Goal: Information Seeking & Learning: Learn about a topic

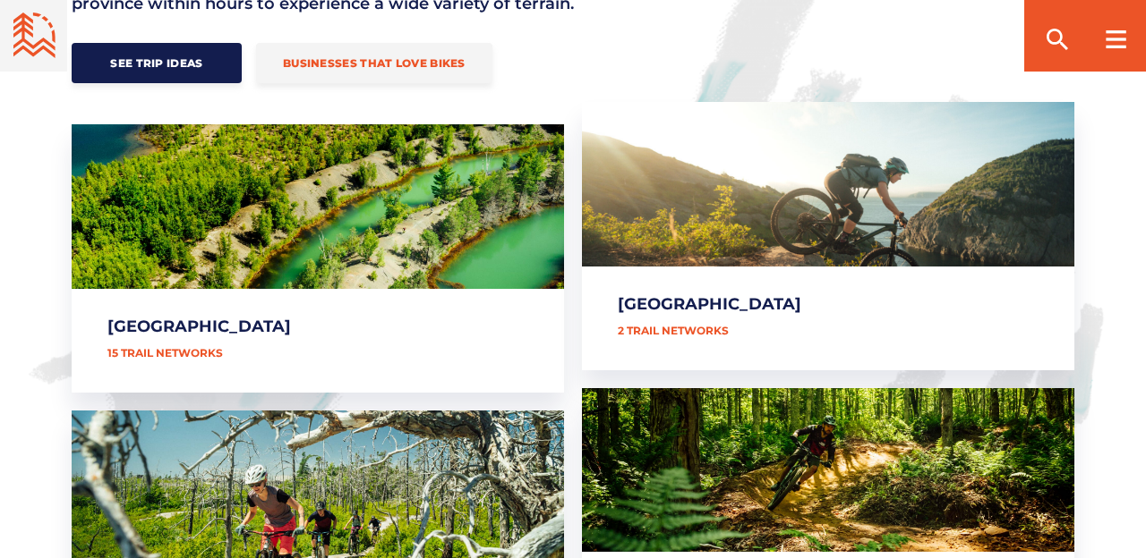
scroll to position [882, 0]
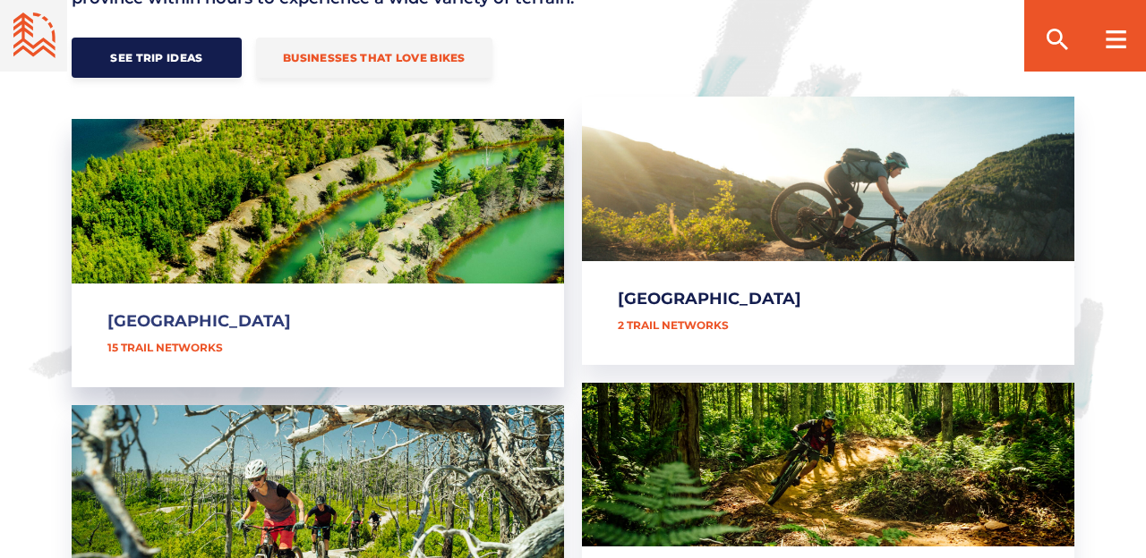
click at [209, 316] on link "[GEOGRAPHIC_DATA]" at bounding box center [318, 253] width 492 height 268
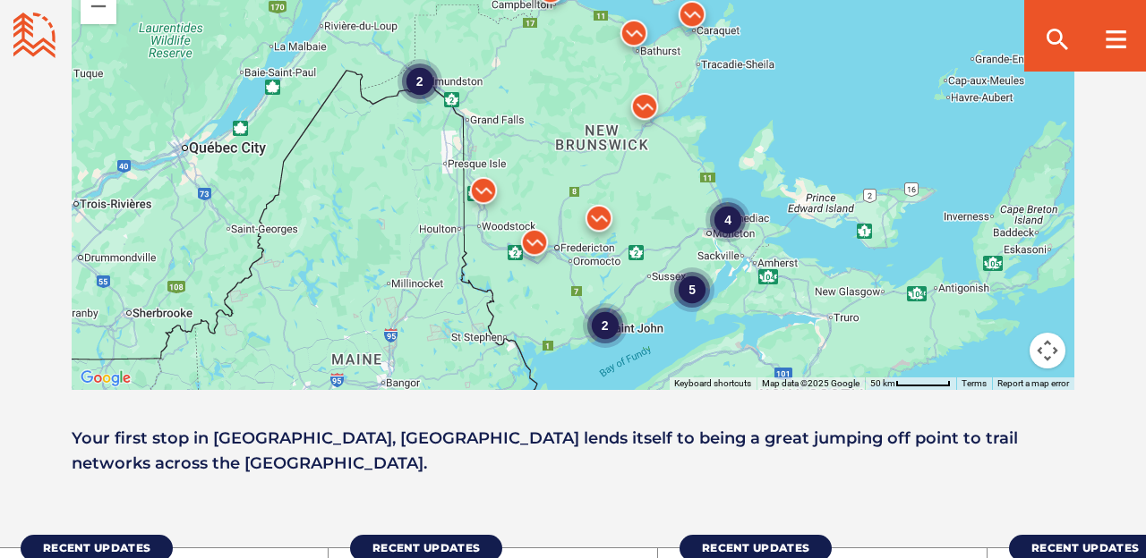
scroll to position [1573, 0]
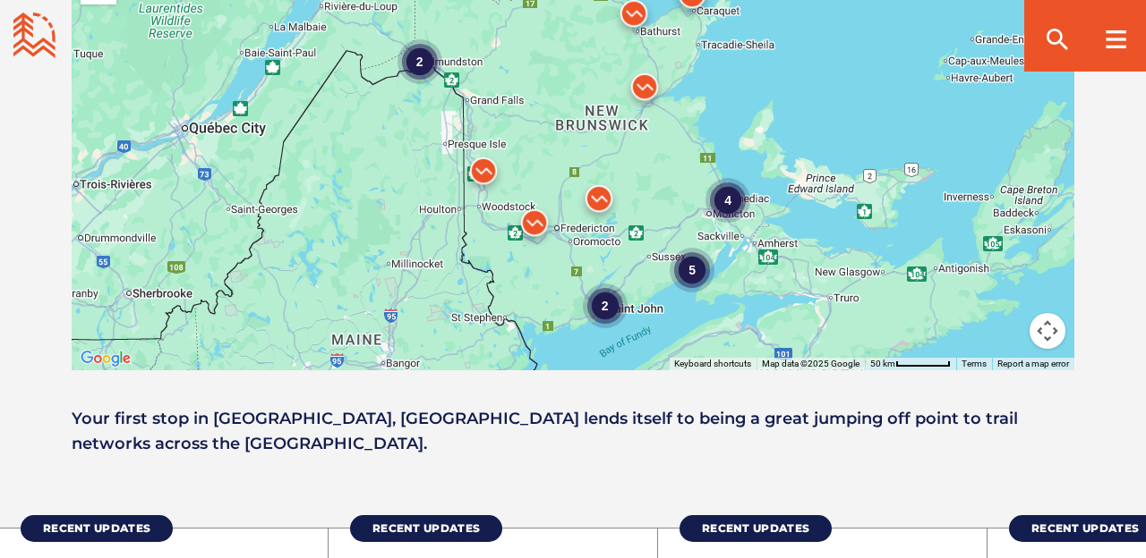
click at [691, 248] on div "5" at bounding box center [691, 270] width 45 height 45
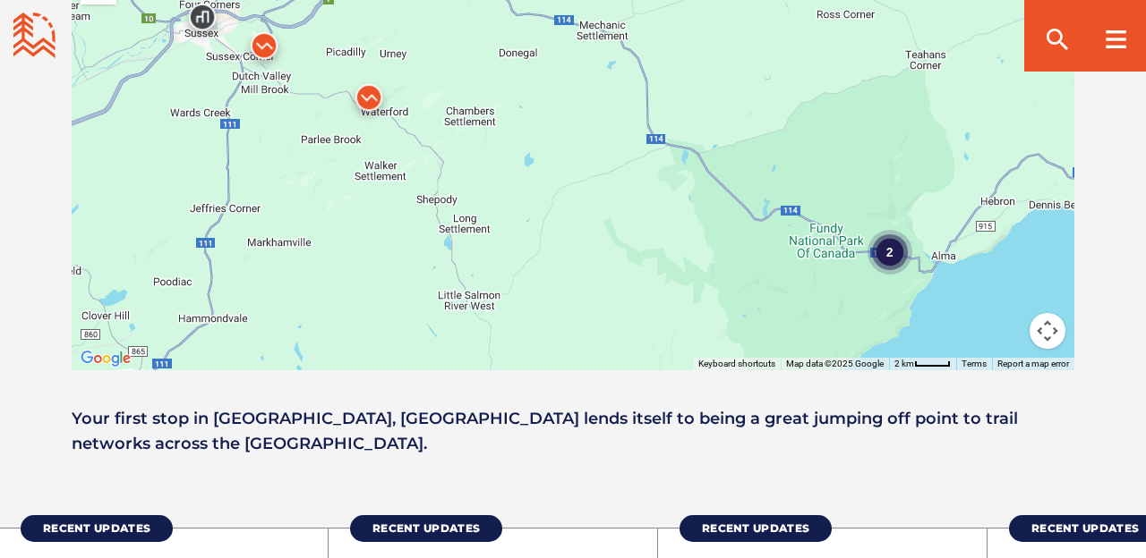
click at [890, 229] on div "2" at bounding box center [889, 251] width 45 height 45
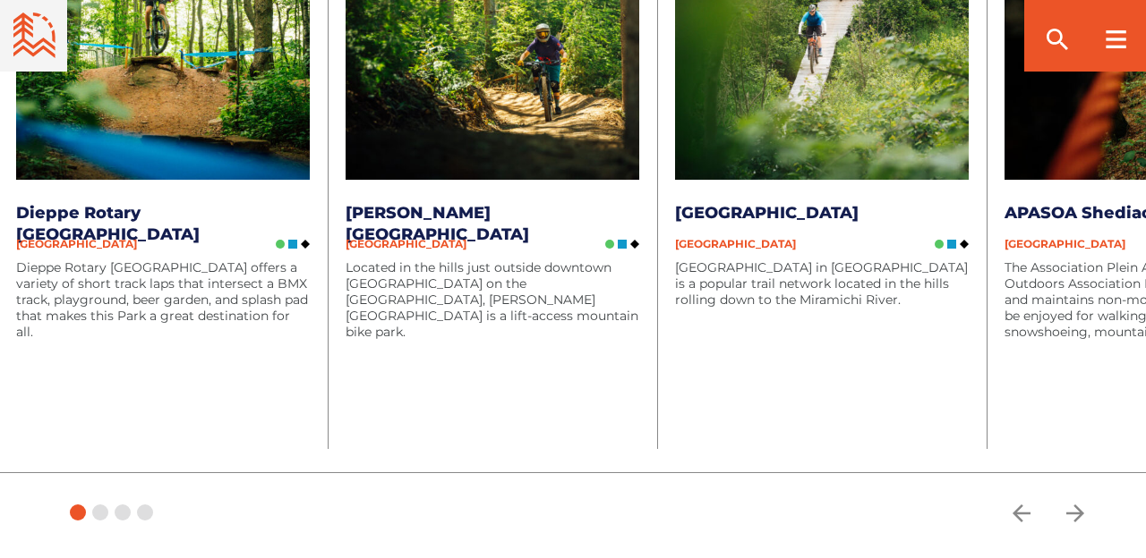
scroll to position [2218, 0]
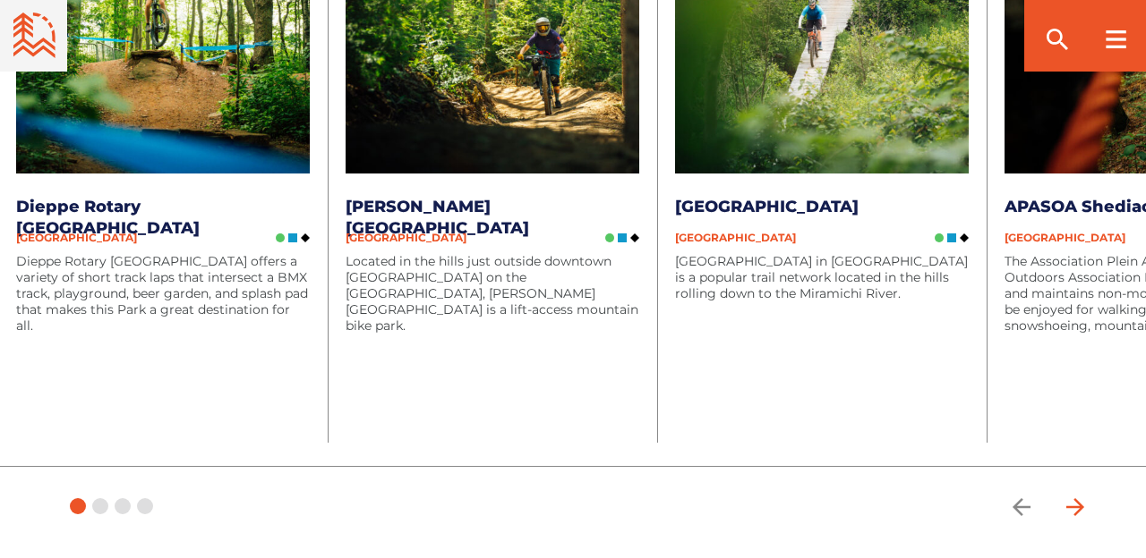
click at [1070, 494] on icon "arrow forward" at bounding box center [1074, 507] width 27 height 27
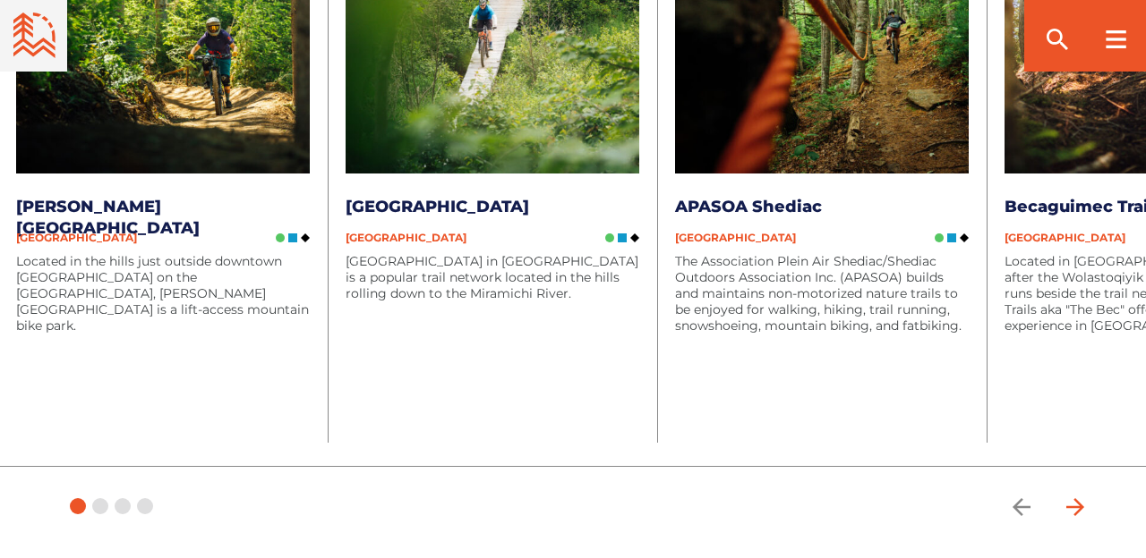
click at [1070, 494] on icon "arrow forward" at bounding box center [1074, 507] width 27 height 27
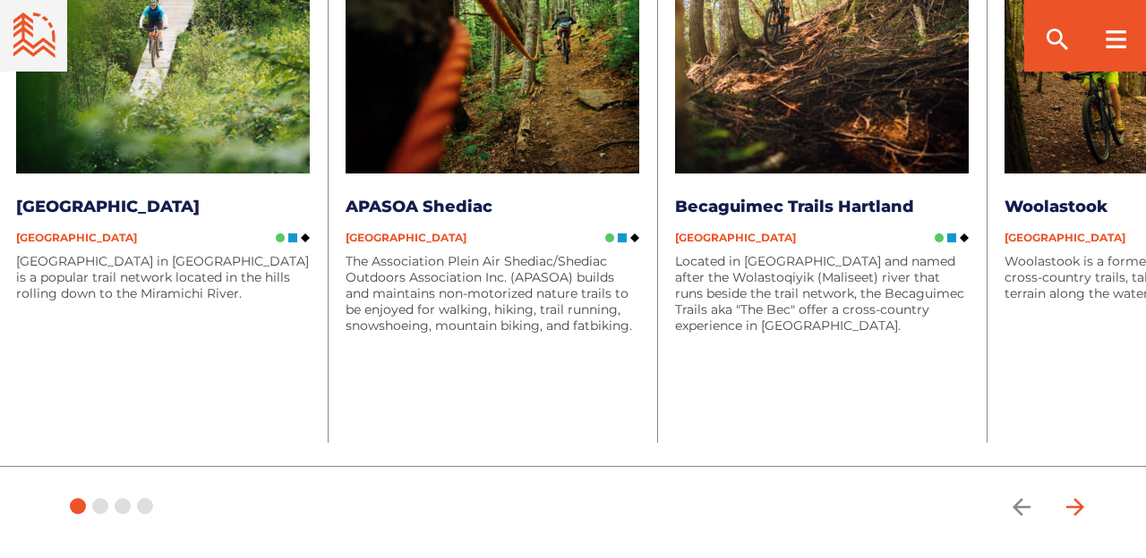
click at [1070, 494] on icon "arrow forward" at bounding box center [1074, 507] width 27 height 27
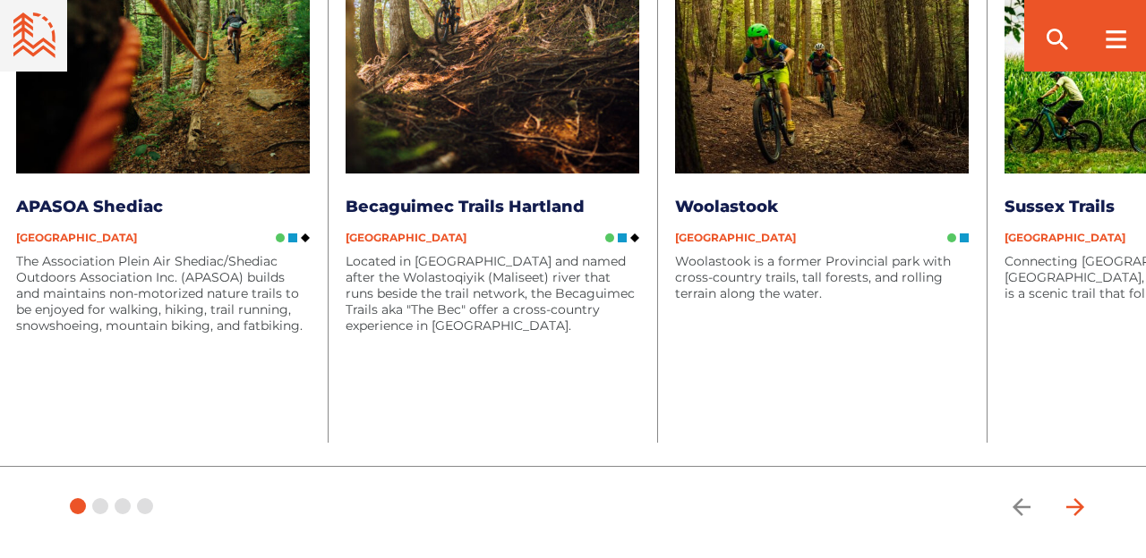
click at [1070, 494] on icon "arrow forward" at bounding box center [1074, 507] width 27 height 27
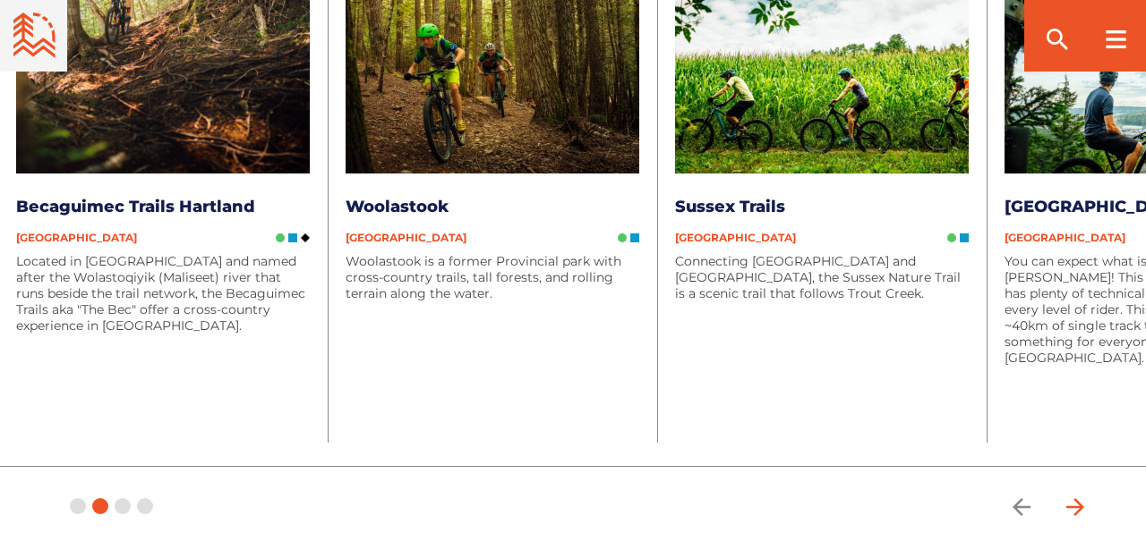
click at [1070, 494] on icon "arrow forward" at bounding box center [1074, 507] width 27 height 27
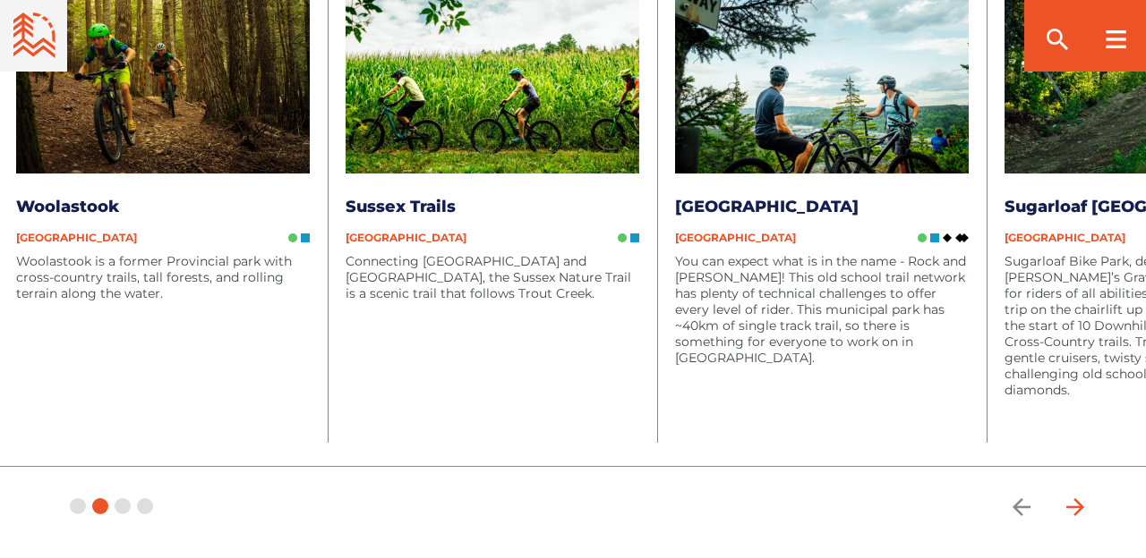
click at [1070, 494] on icon "arrow forward" at bounding box center [1074, 507] width 27 height 27
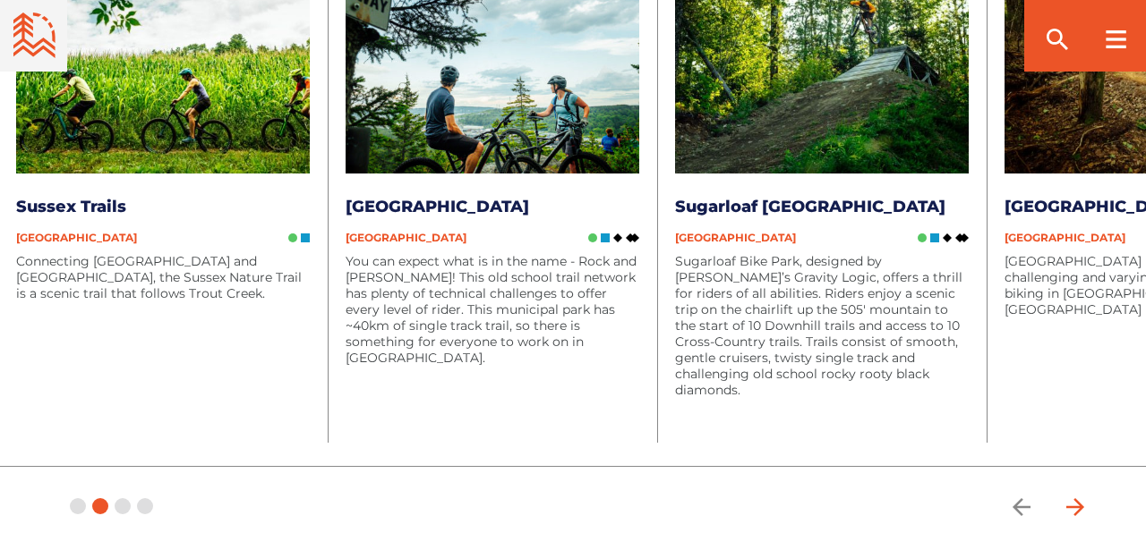
click at [1070, 494] on icon "arrow forward" at bounding box center [1074, 507] width 27 height 27
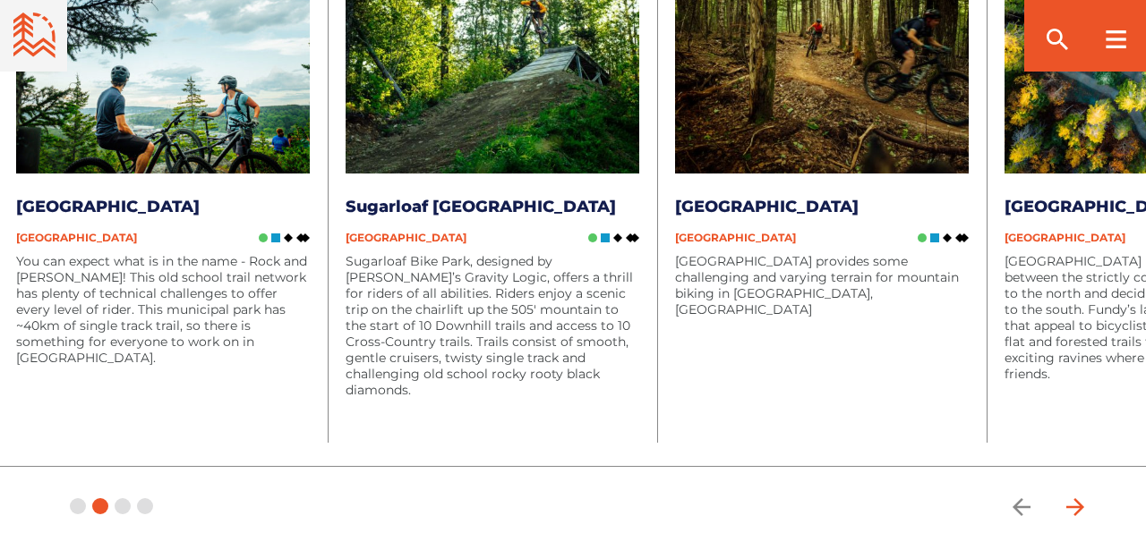
click at [1070, 494] on icon "arrow forward" at bounding box center [1074, 507] width 27 height 27
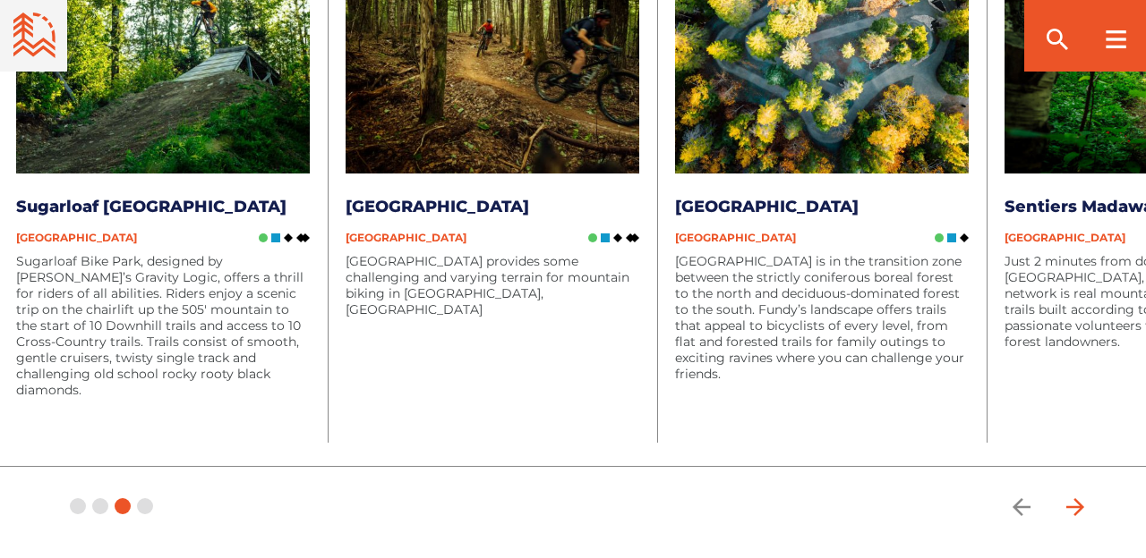
click at [1070, 494] on icon "arrow forward" at bounding box center [1074, 507] width 27 height 27
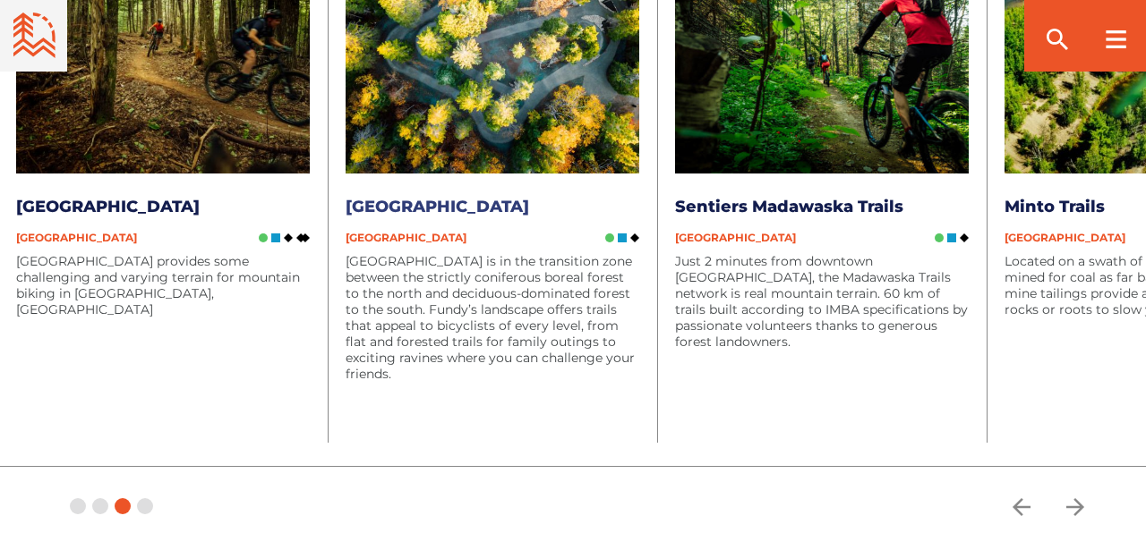
click at [469, 197] on link "[GEOGRAPHIC_DATA]" at bounding box center [436, 207] width 183 height 20
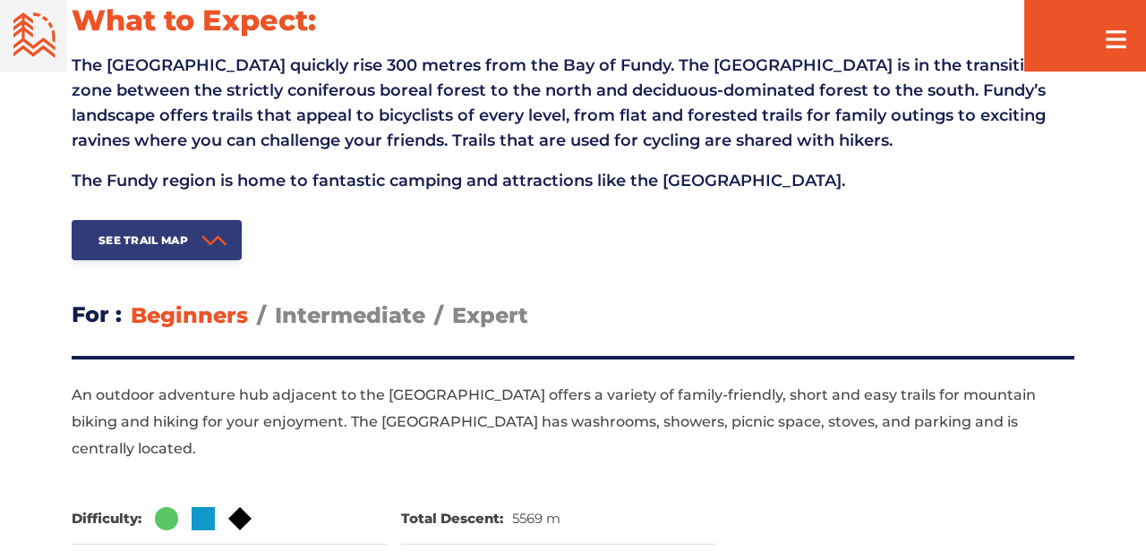
click at [171, 242] on span "See Trail Map" at bounding box center [142, 240] width 89 height 13
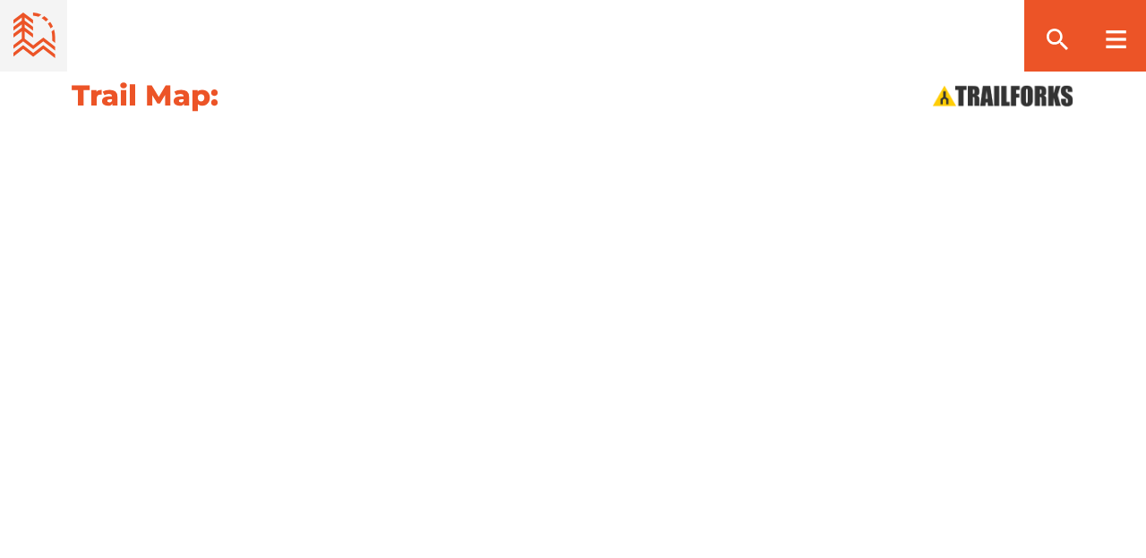
scroll to position [1948, 0]
